Goal: Check status: Check status

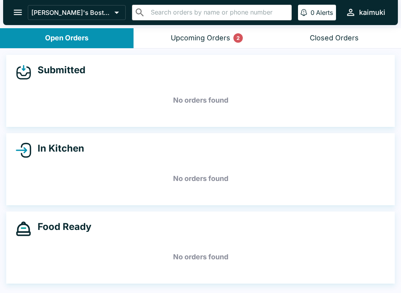
click at [219, 43] on button "Upcoming Orders 2" at bounding box center [201, 38] width 134 height 20
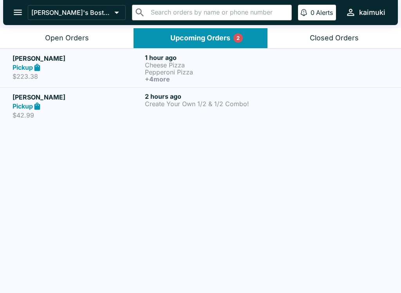
click at [234, 101] on p "Create Your Own 1/2 & 1/2 Combo!" at bounding box center [209, 103] width 129 height 7
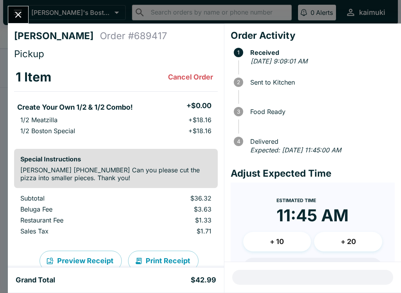
click at [26, 11] on button "Close" at bounding box center [18, 14] width 20 height 17
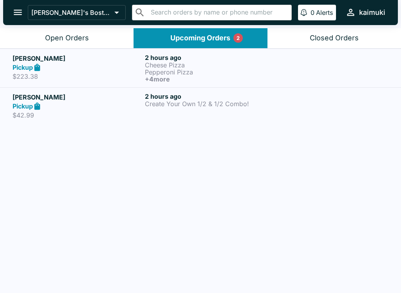
click at [98, 67] on div "Pickup" at bounding box center [77, 67] width 129 height 9
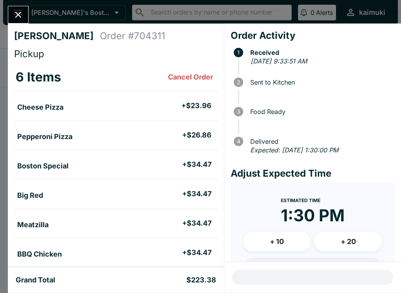
click at [20, 12] on icon "Close" at bounding box center [18, 14] width 11 height 11
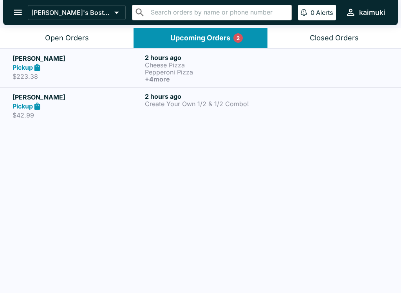
click at [77, 32] on button "Open Orders" at bounding box center [67, 38] width 134 height 20
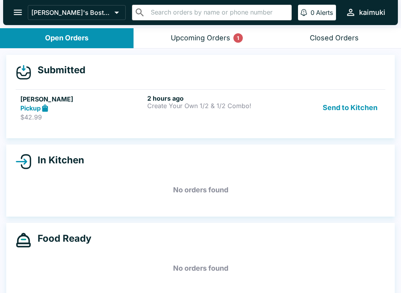
click at [121, 107] on div "Pickup" at bounding box center [82, 108] width 124 height 9
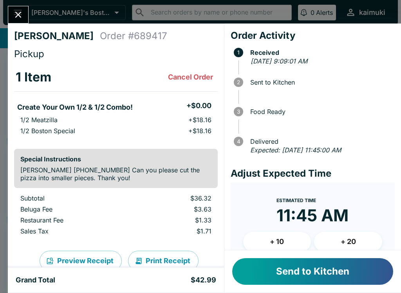
click at [330, 267] on button "Send to Kitchen" at bounding box center [312, 271] width 161 height 27
